Goal: Task Accomplishment & Management: Use online tool/utility

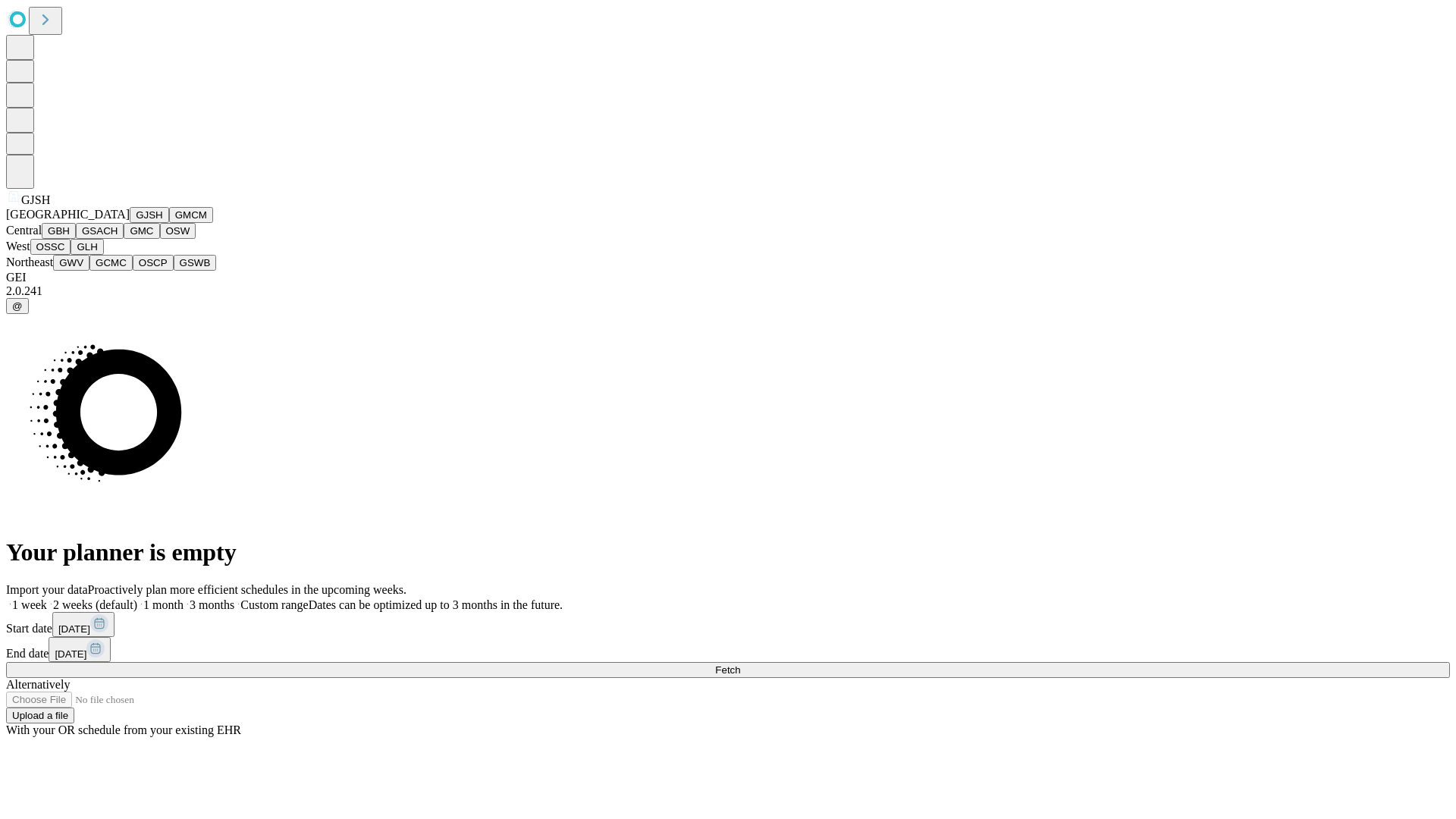
click at [130, 223] on button "GJSH" at bounding box center [149, 214] width 39 height 16
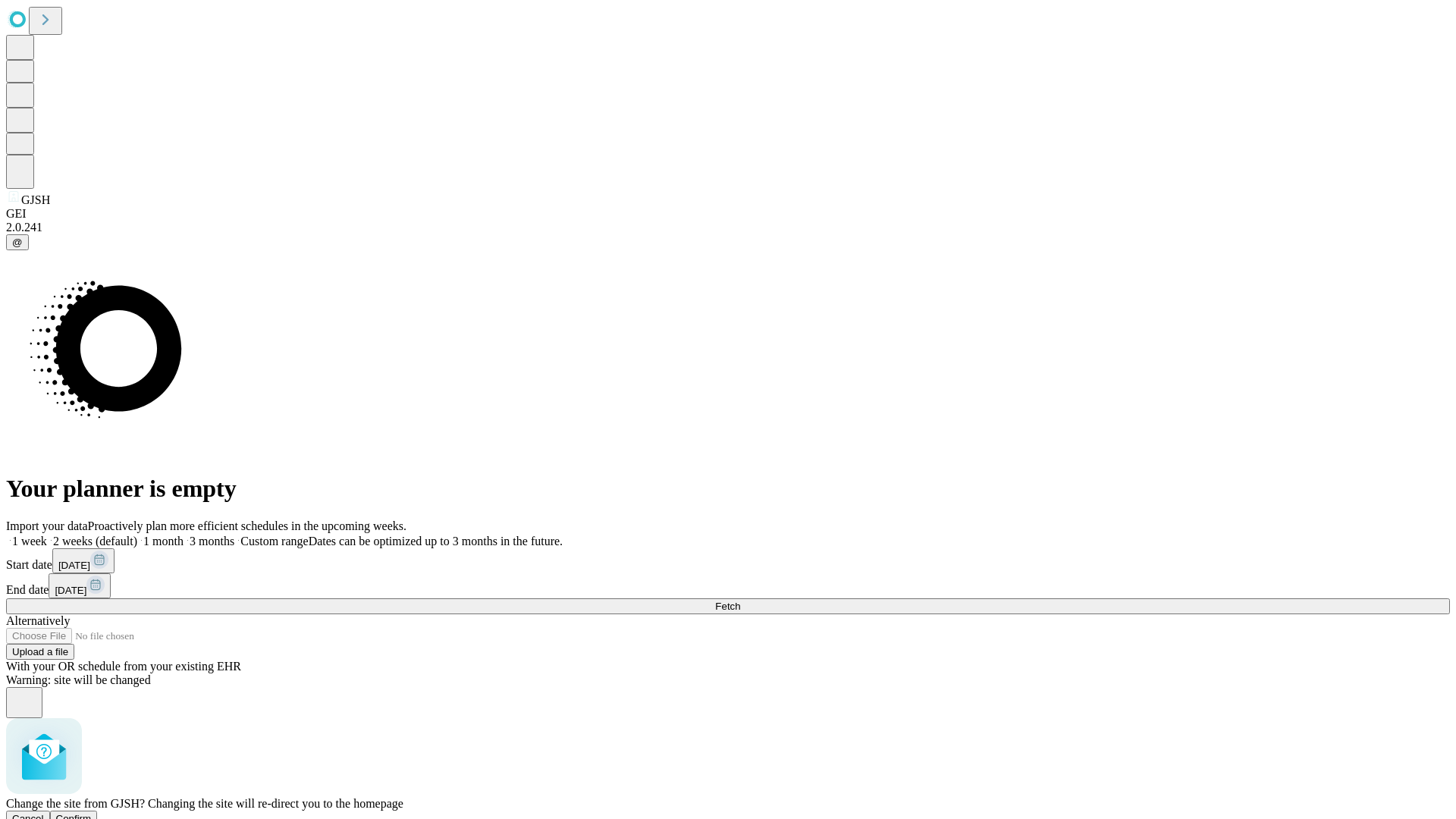
click at [92, 813] on span "Confirm" at bounding box center [74, 819] width 36 height 12
click at [183, 535] on label "1 month" at bounding box center [160, 540] width 46 height 13
click at [741, 601] on span "Fetch" at bounding box center [728, 607] width 25 height 12
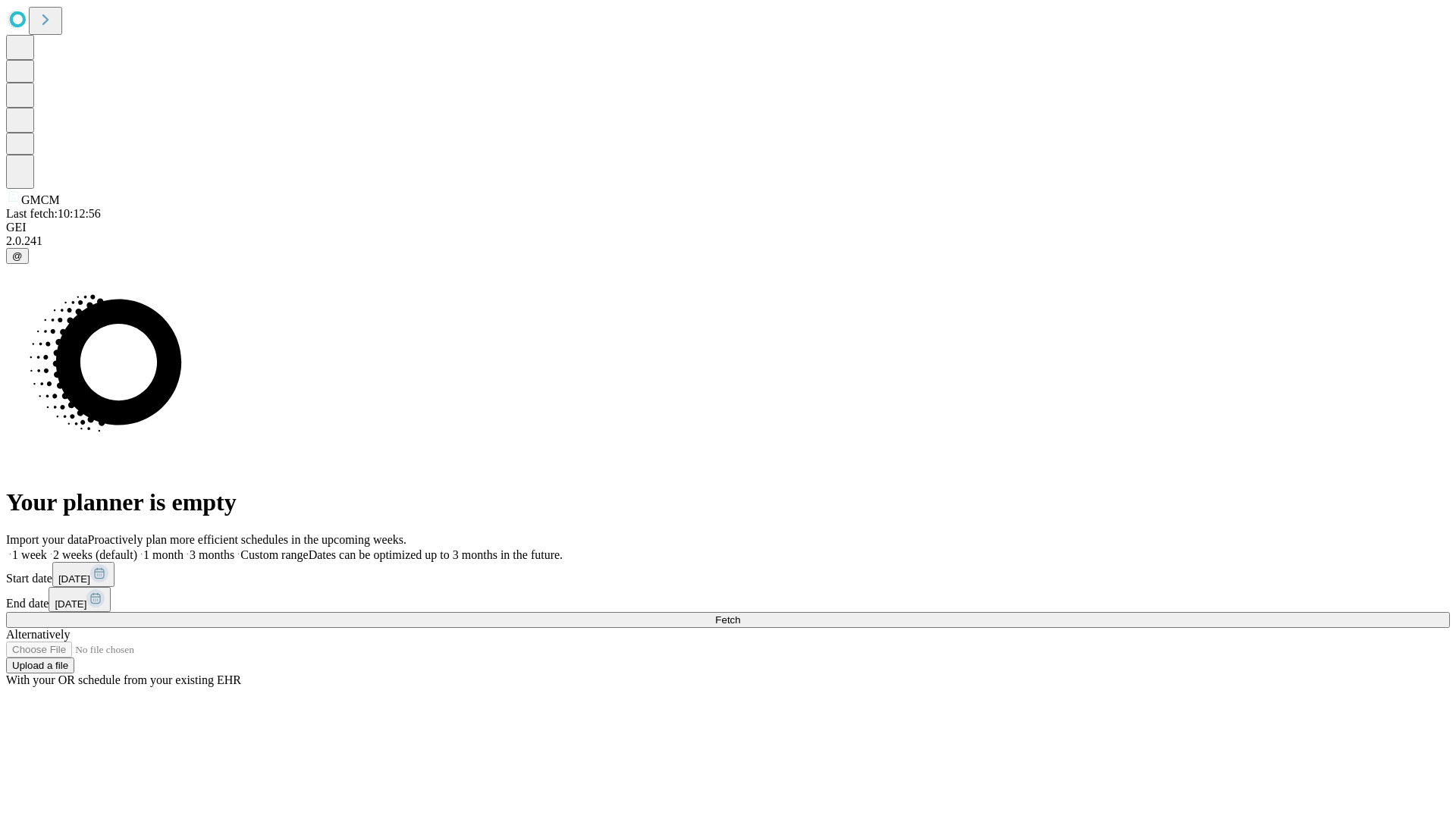
click at [183, 548] on label "1 month" at bounding box center [160, 554] width 46 height 13
click at [741, 614] on span "Fetch" at bounding box center [728, 620] width 25 height 12
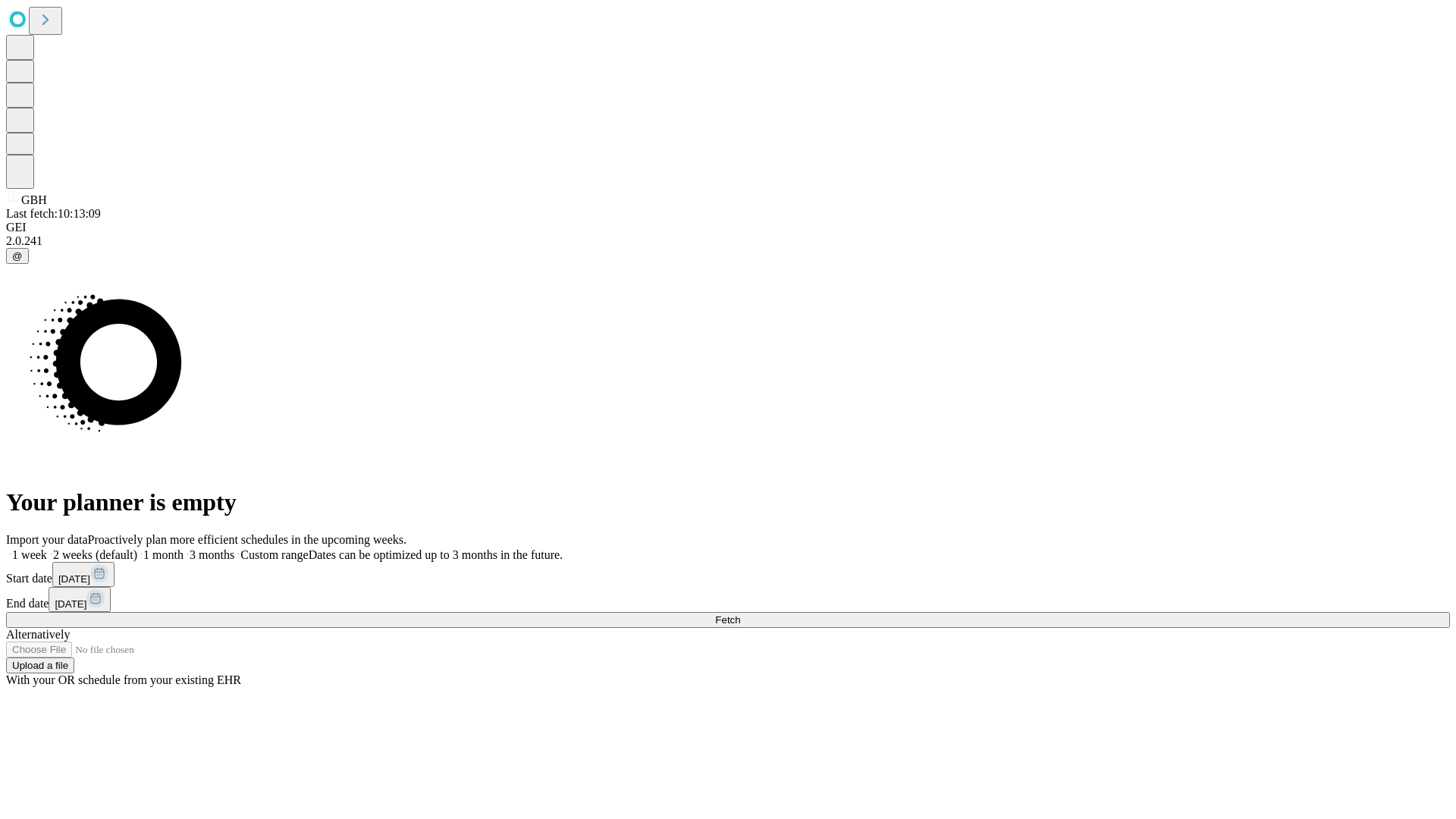
click at [741, 614] on span "Fetch" at bounding box center [728, 620] width 25 height 12
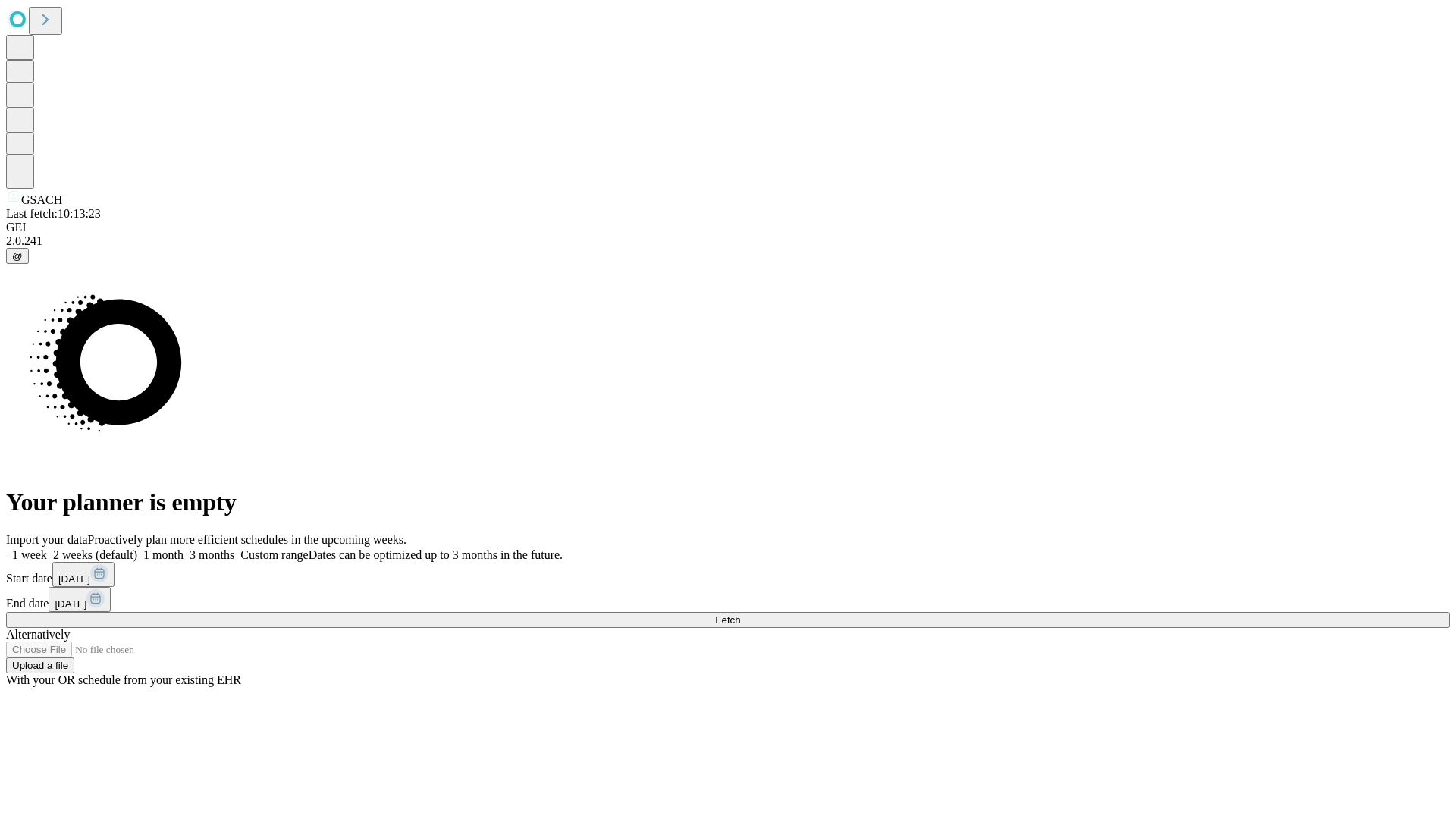
click at [741, 614] on span "Fetch" at bounding box center [728, 620] width 25 height 12
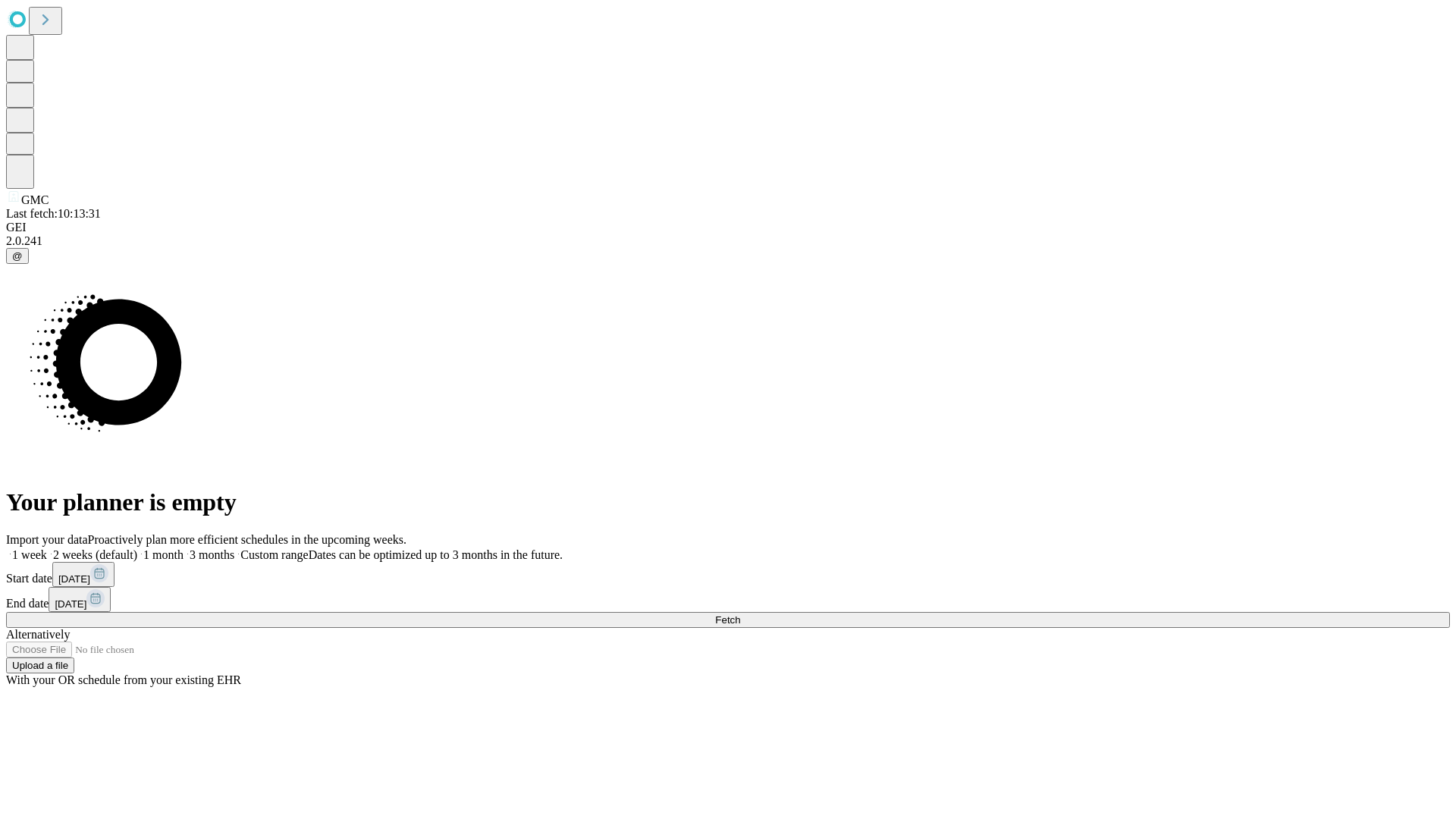
click at [183, 548] on label "1 month" at bounding box center [160, 554] width 46 height 13
click at [741, 614] on span "Fetch" at bounding box center [728, 620] width 25 height 12
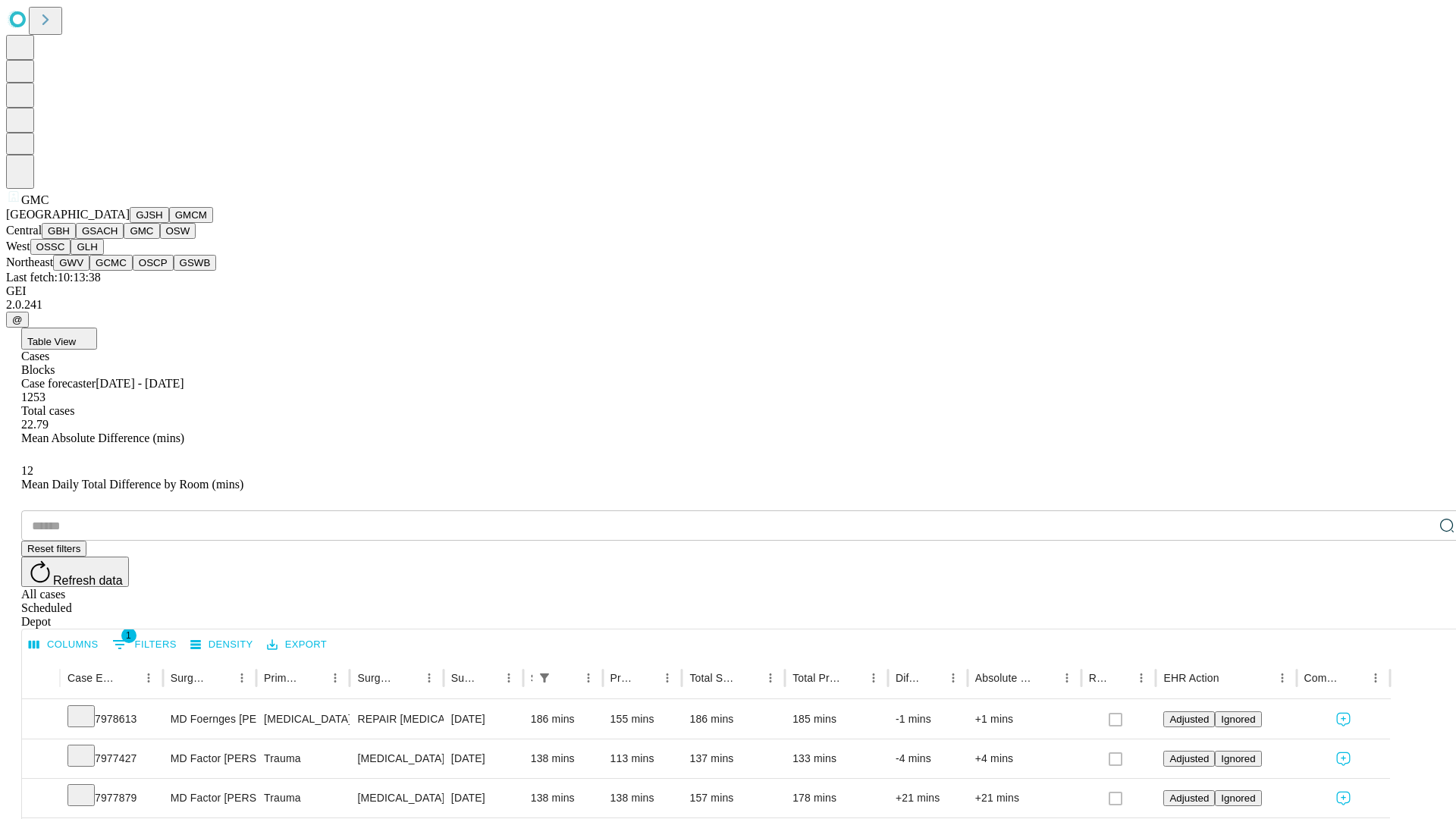
click at [160, 239] on button "OSW" at bounding box center [178, 230] width 37 height 16
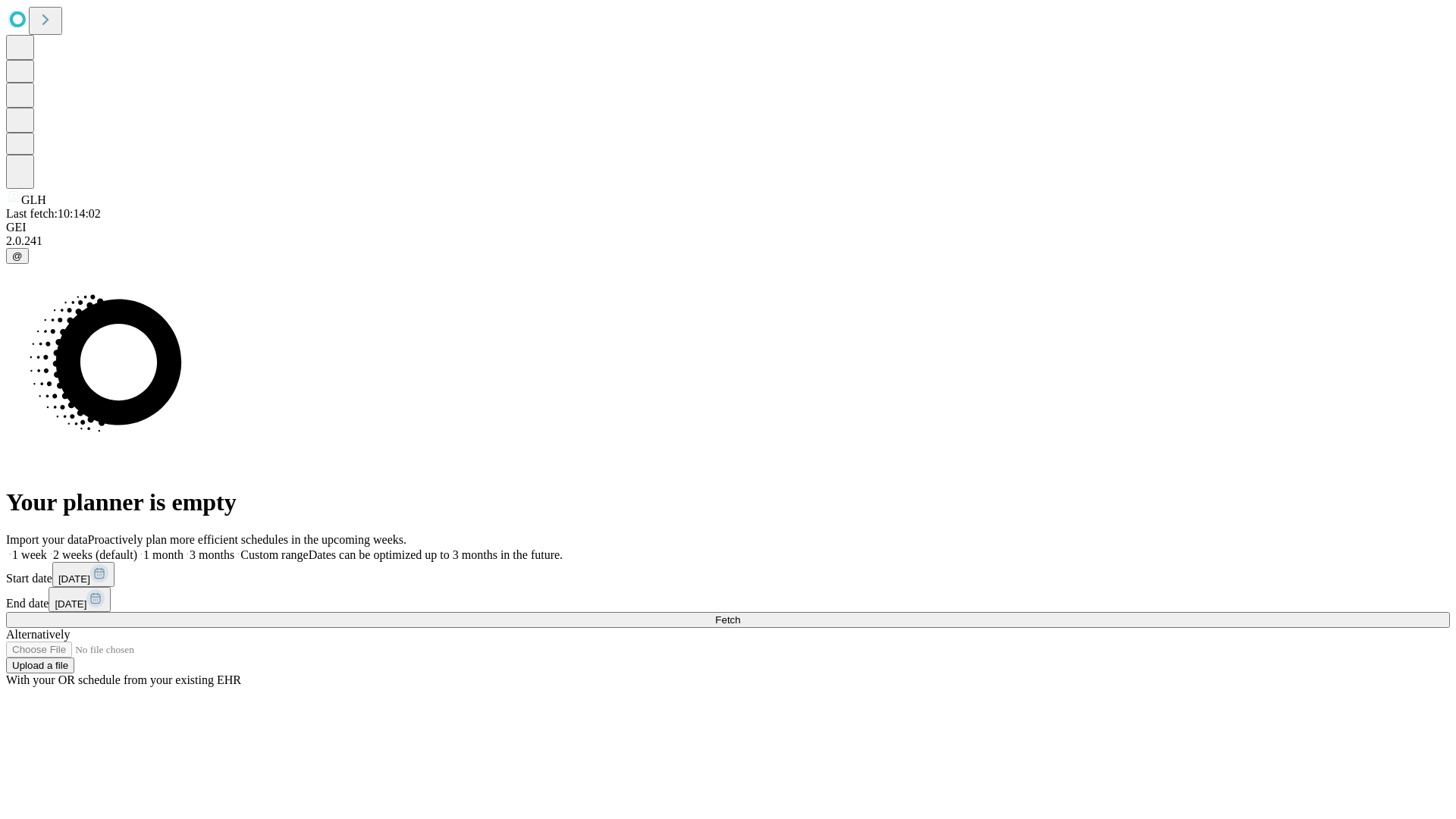
click at [741, 614] on span "Fetch" at bounding box center [728, 620] width 25 height 12
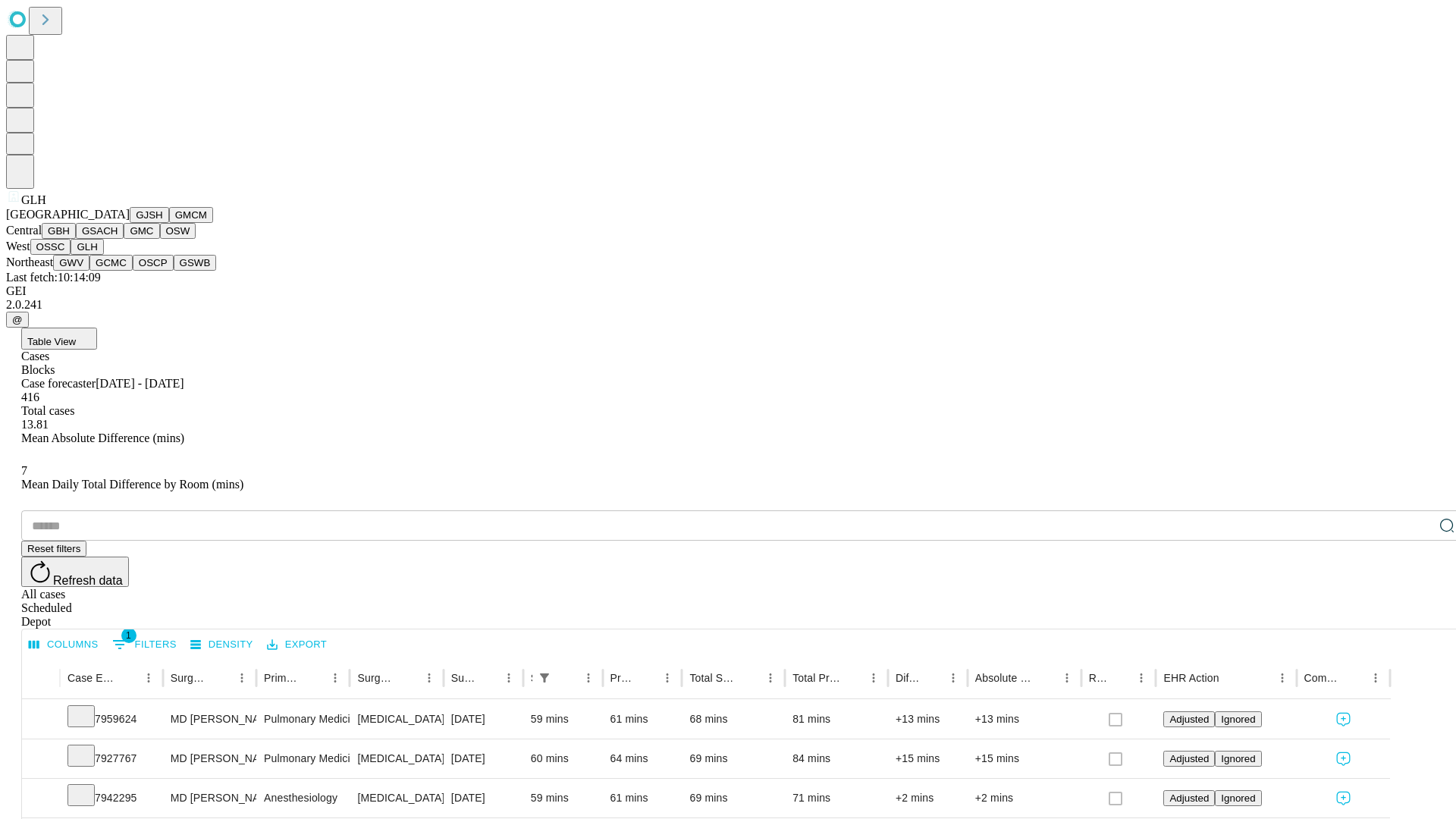
click at [90, 271] on button "GWV" at bounding box center [71, 263] width 37 height 16
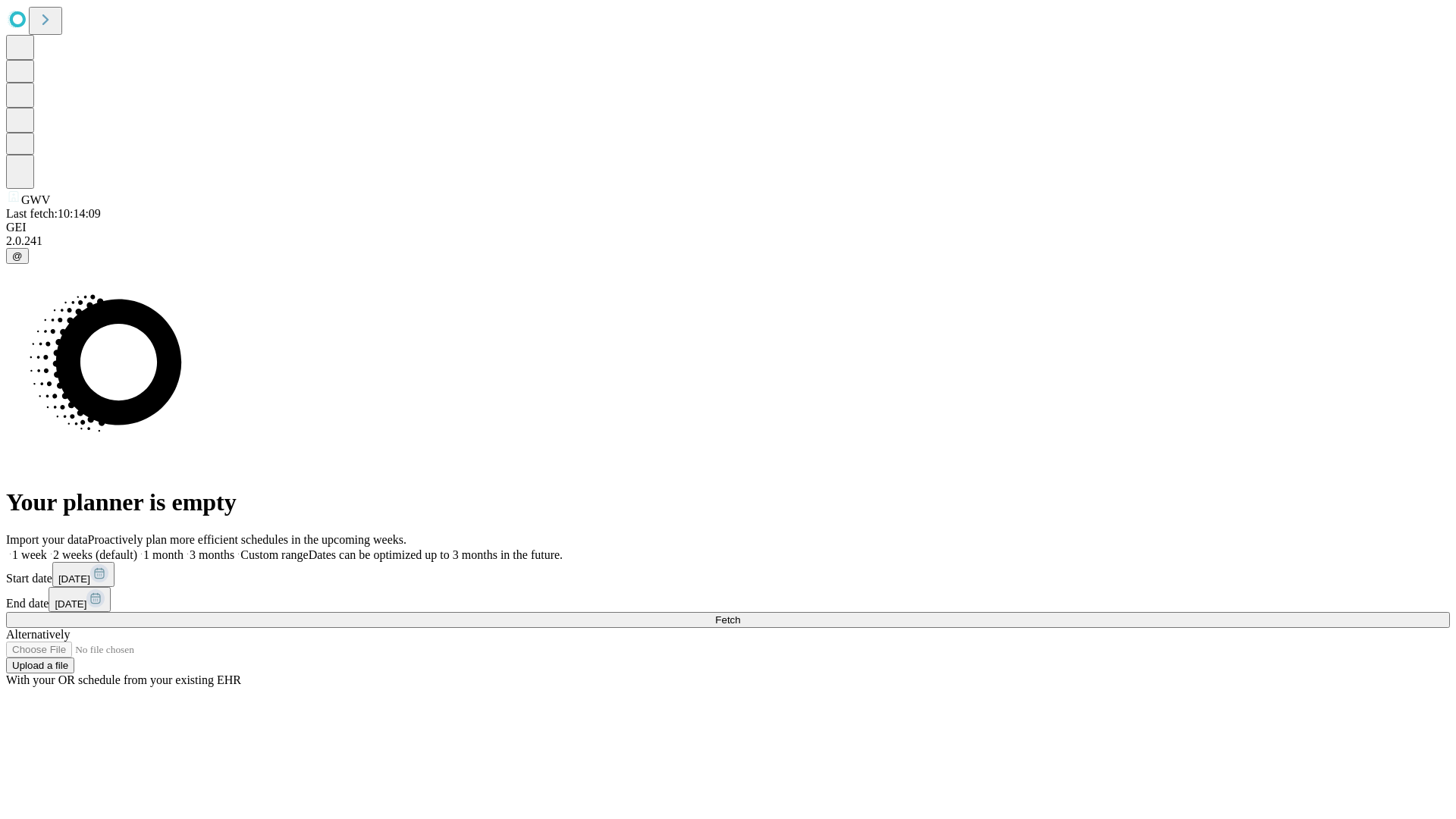
click at [183, 548] on label "1 month" at bounding box center [160, 554] width 46 height 13
click at [741, 614] on span "Fetch" at bounding box center [728, 620] width 25 height 12
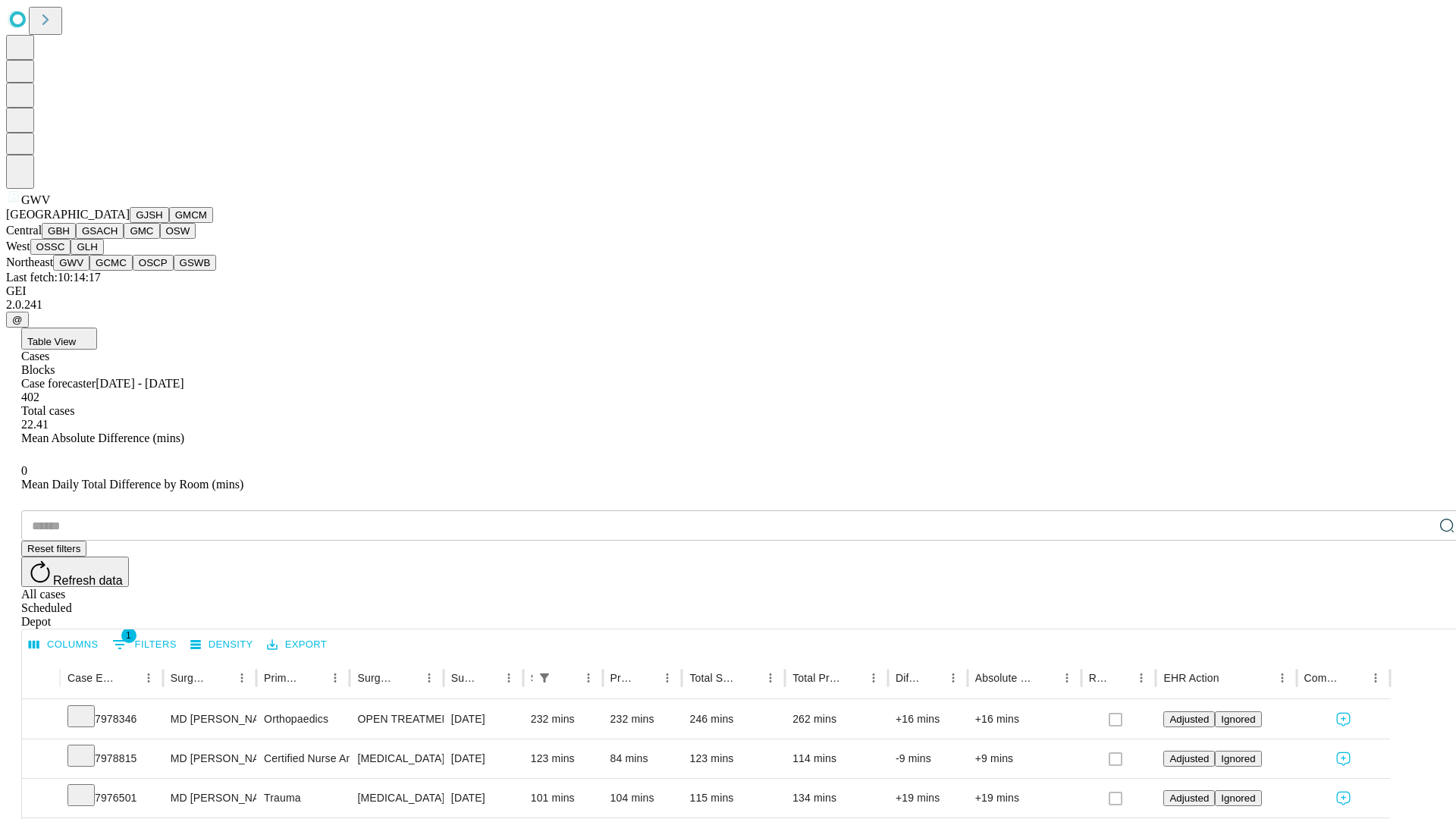
click at [117, 271] on button "GCMC" at bounding box center [111, 263] width 44 height 16
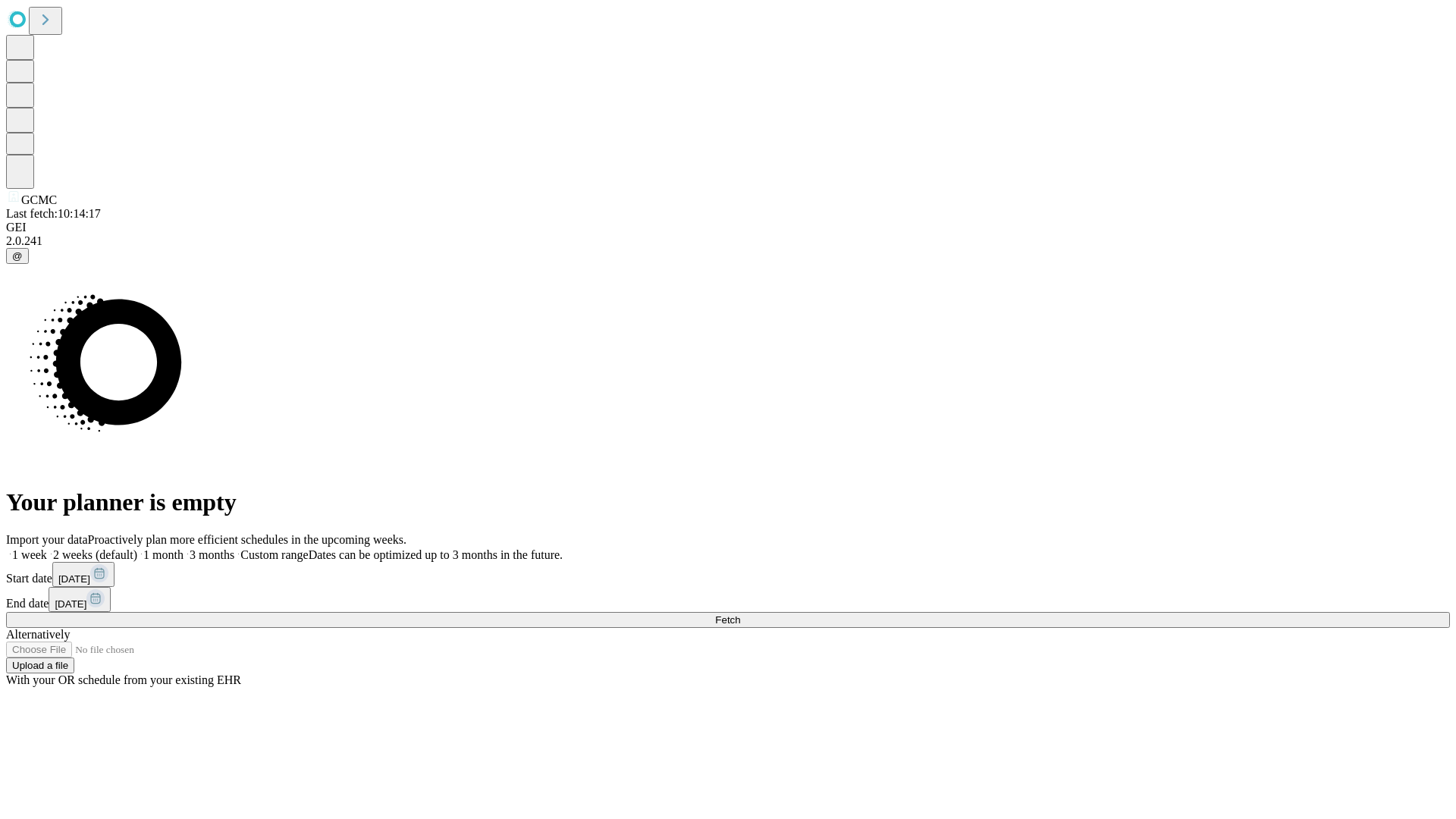
click at [183, 548] on label "1 month" at bounding box center [160, 554] width 46 height 13
click at [741, 614] on span "Fetch" at bounding box center [728, 620] width 25 height 12
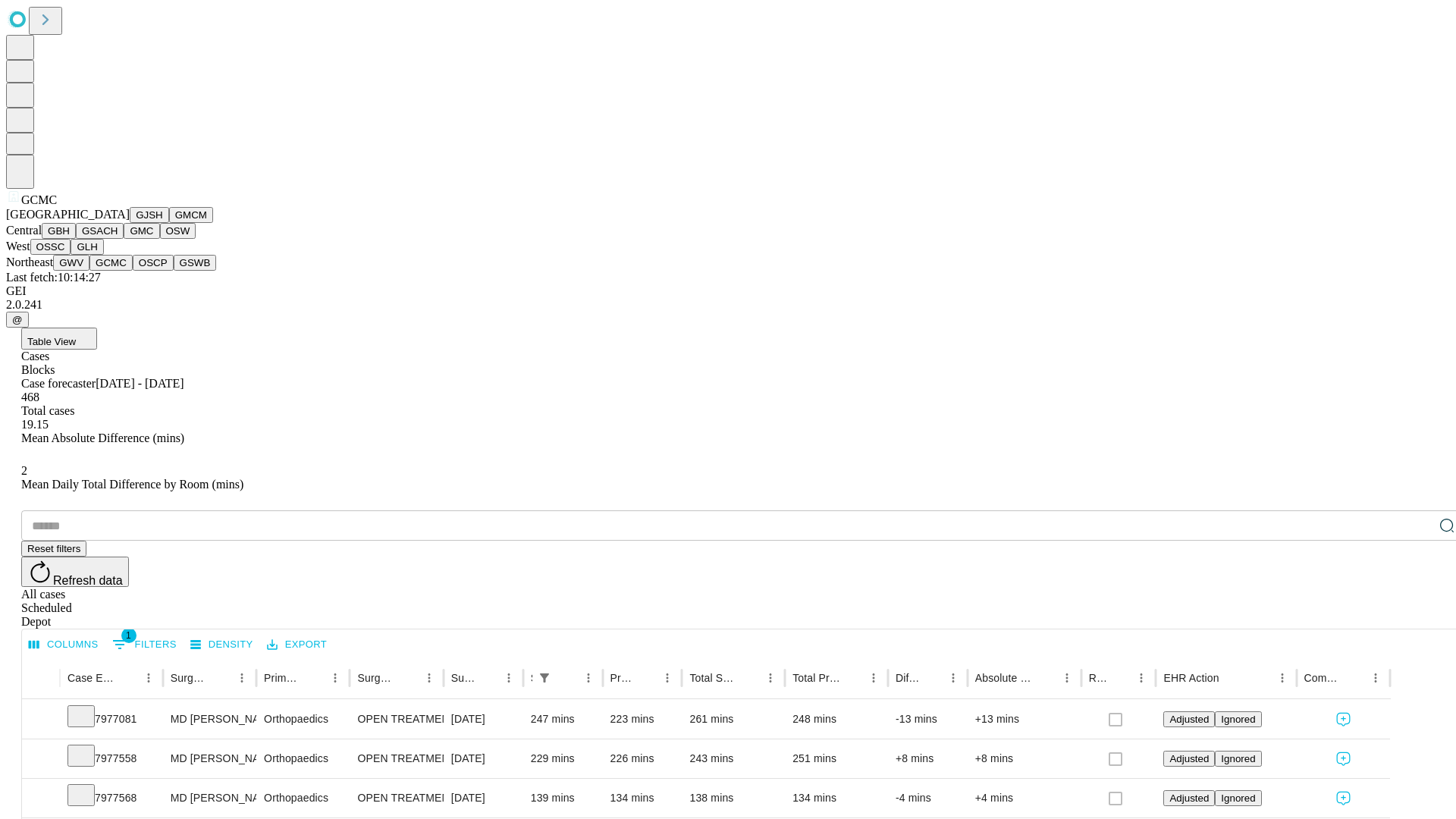
click at [133, 271] on button "OSCP" at bounding box center [153, 263] width 41 height 16
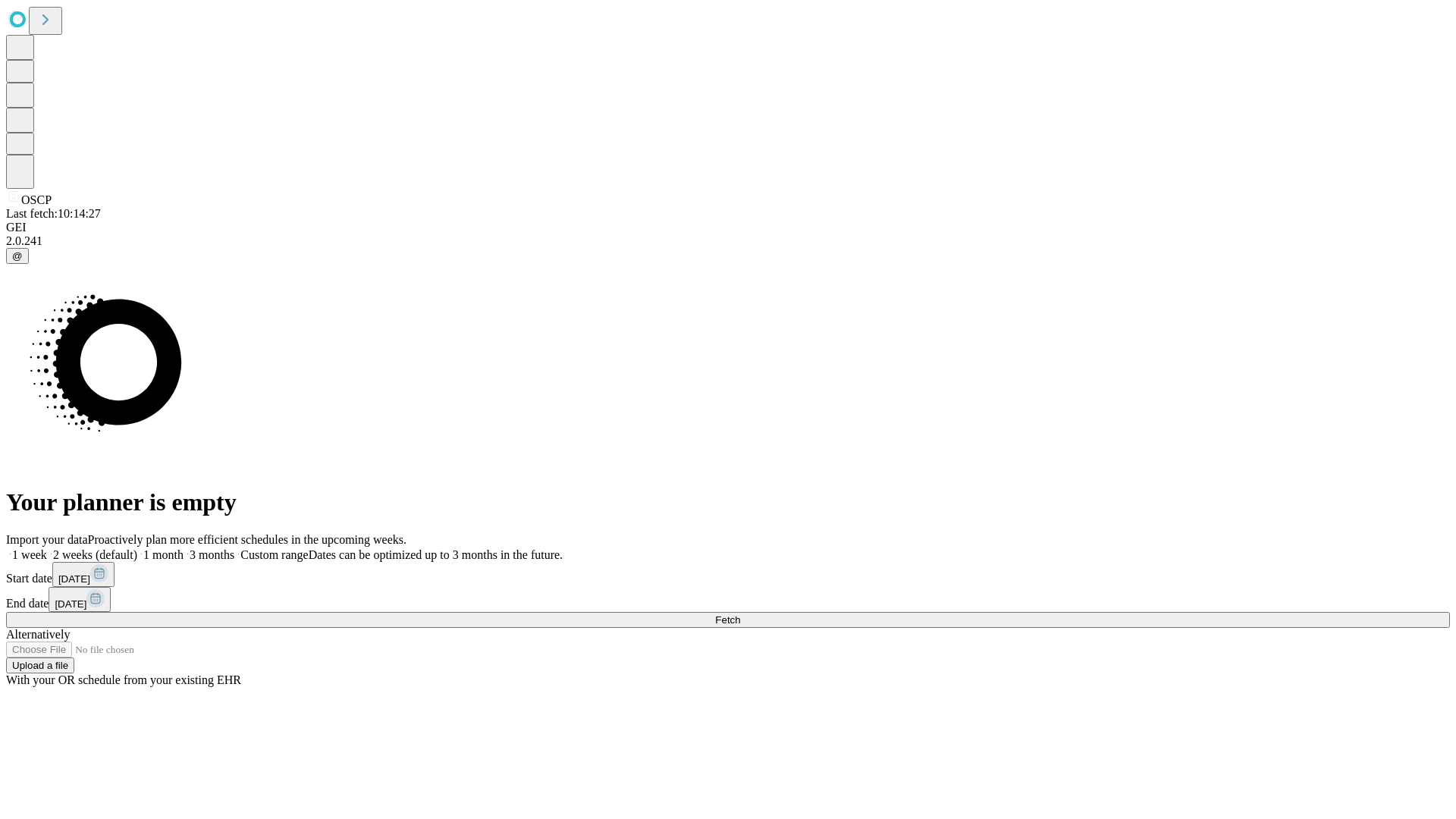
click at [183, 548] on label "1 month" at bounding box center [160, 554] width 46 height 13
click at [741, 614] on span "Fetch" at bounding box center [728, 620] width 25 height 12
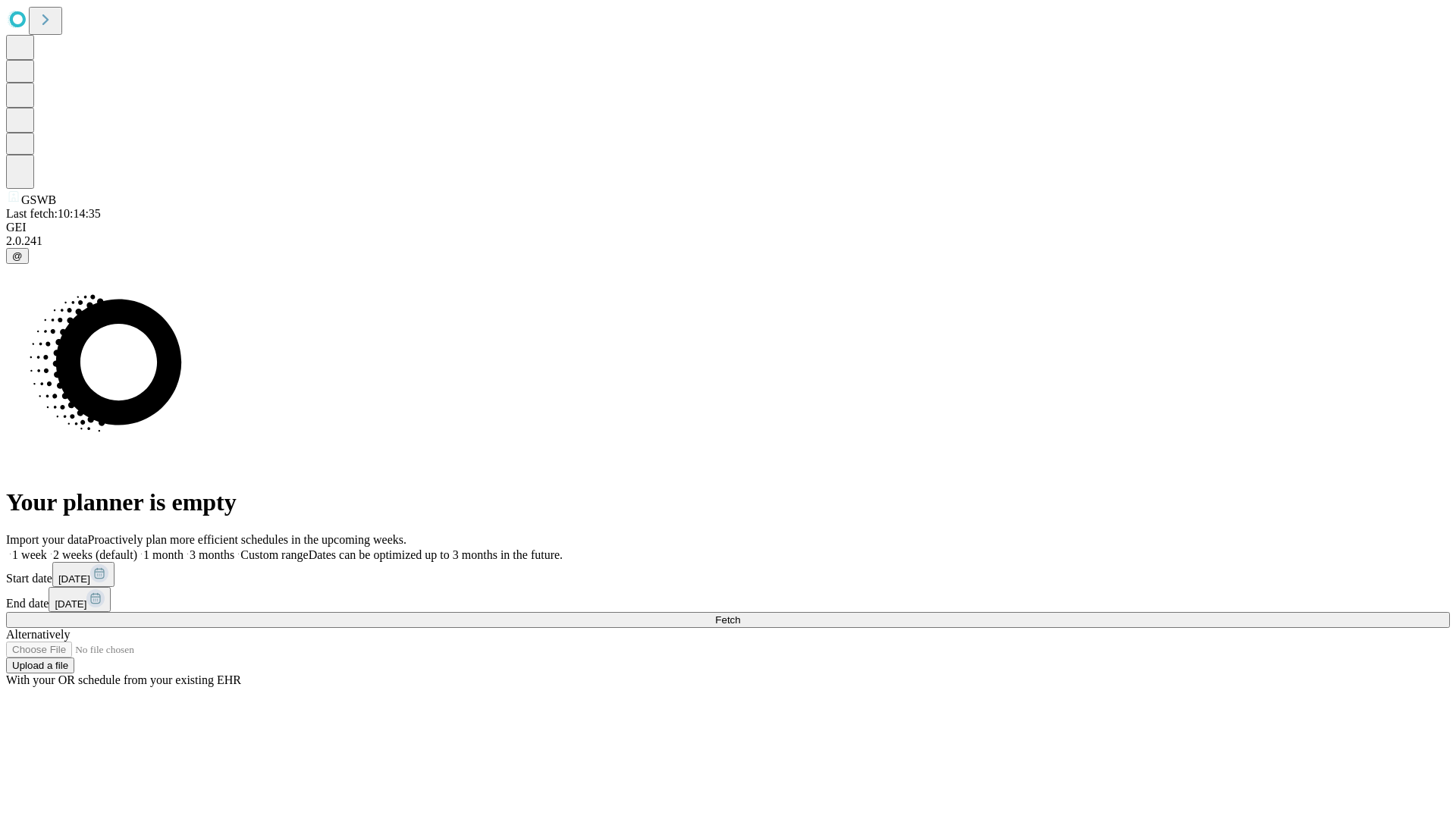
click at [741, 614] on span "Fetch" at bounding box center [728, 620] width 25 height 12
